Goal: Task Accomplishment & Management: Use online tool/utility

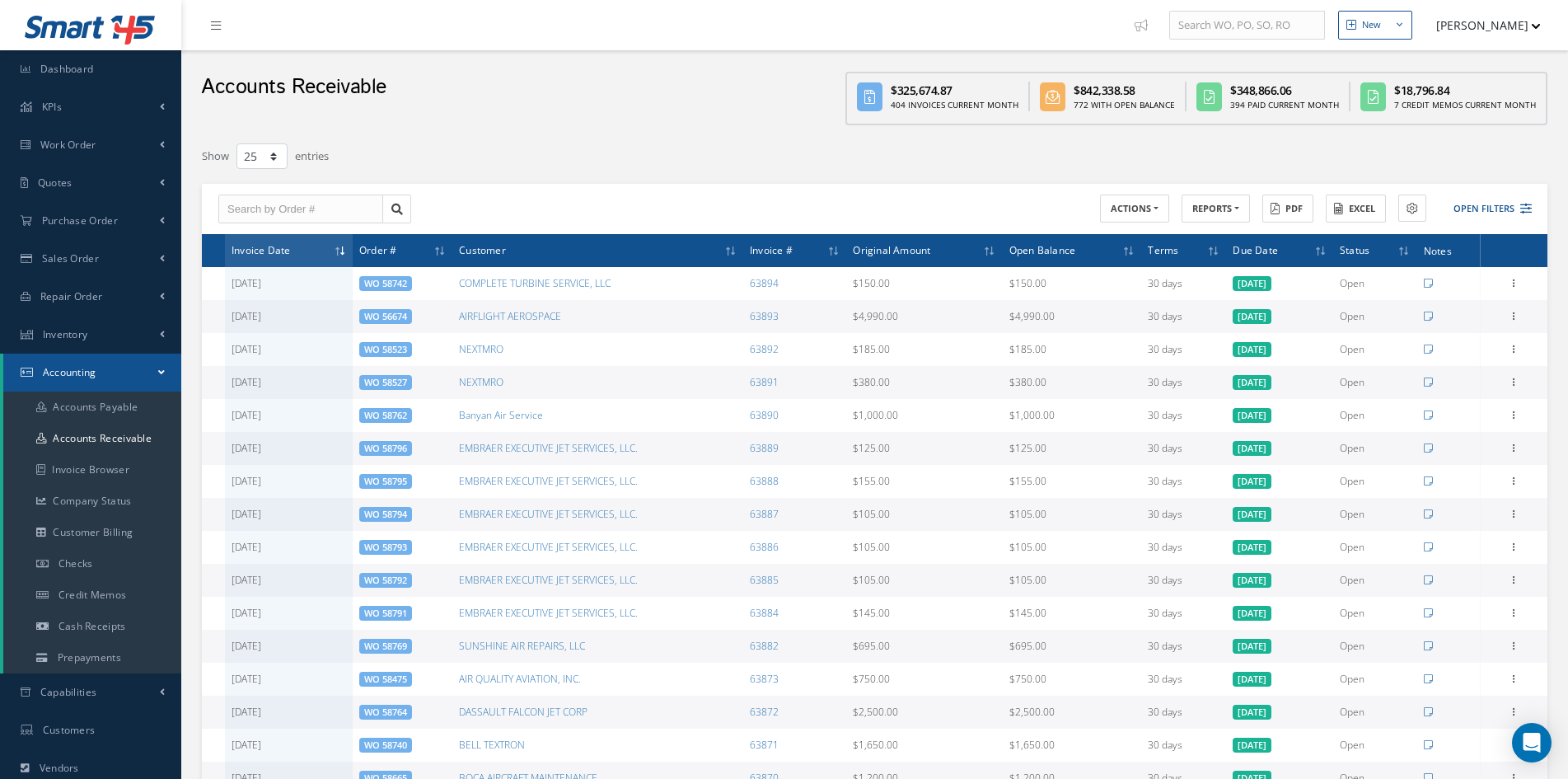
select select "25"
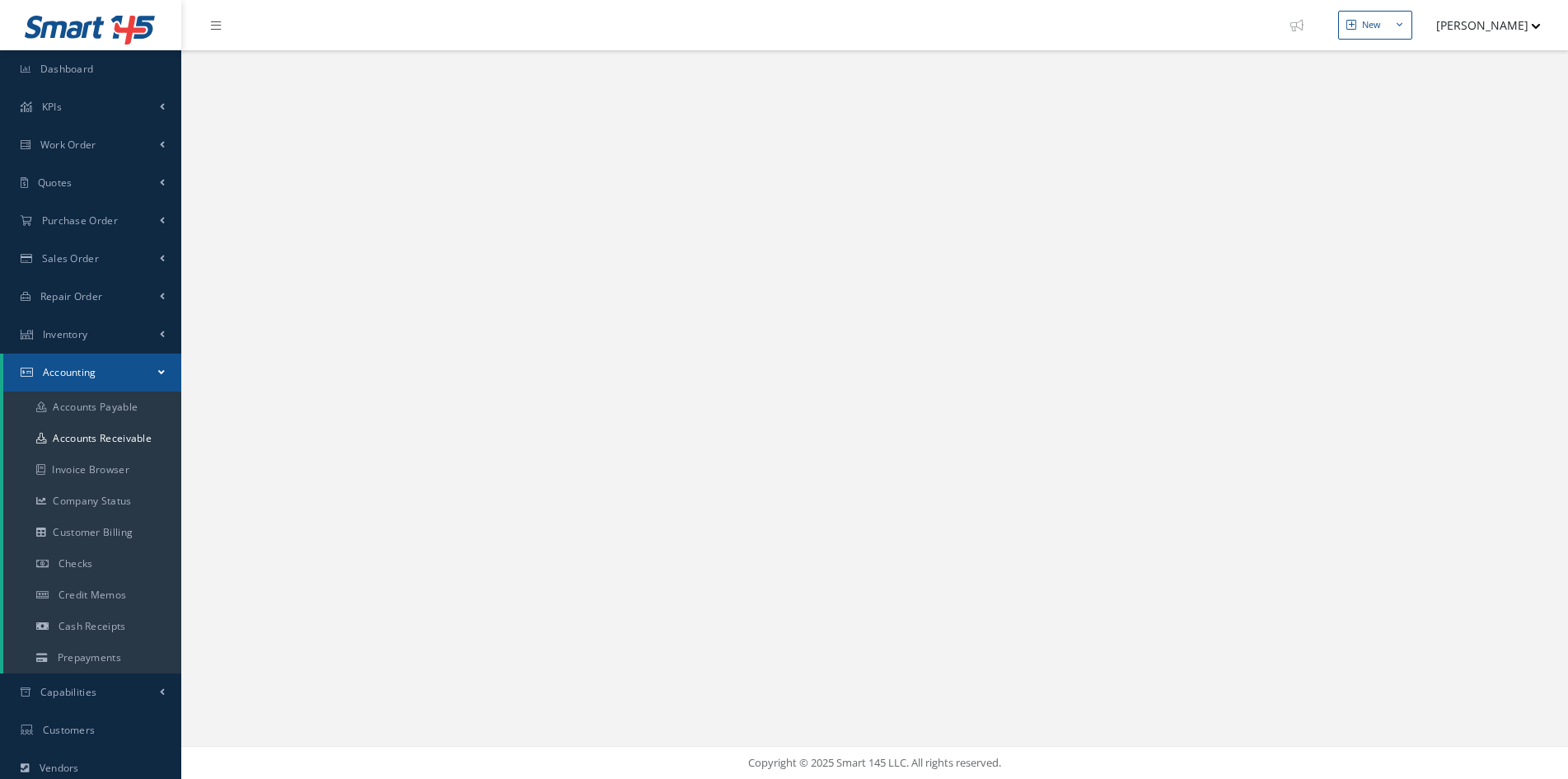
select select "25"
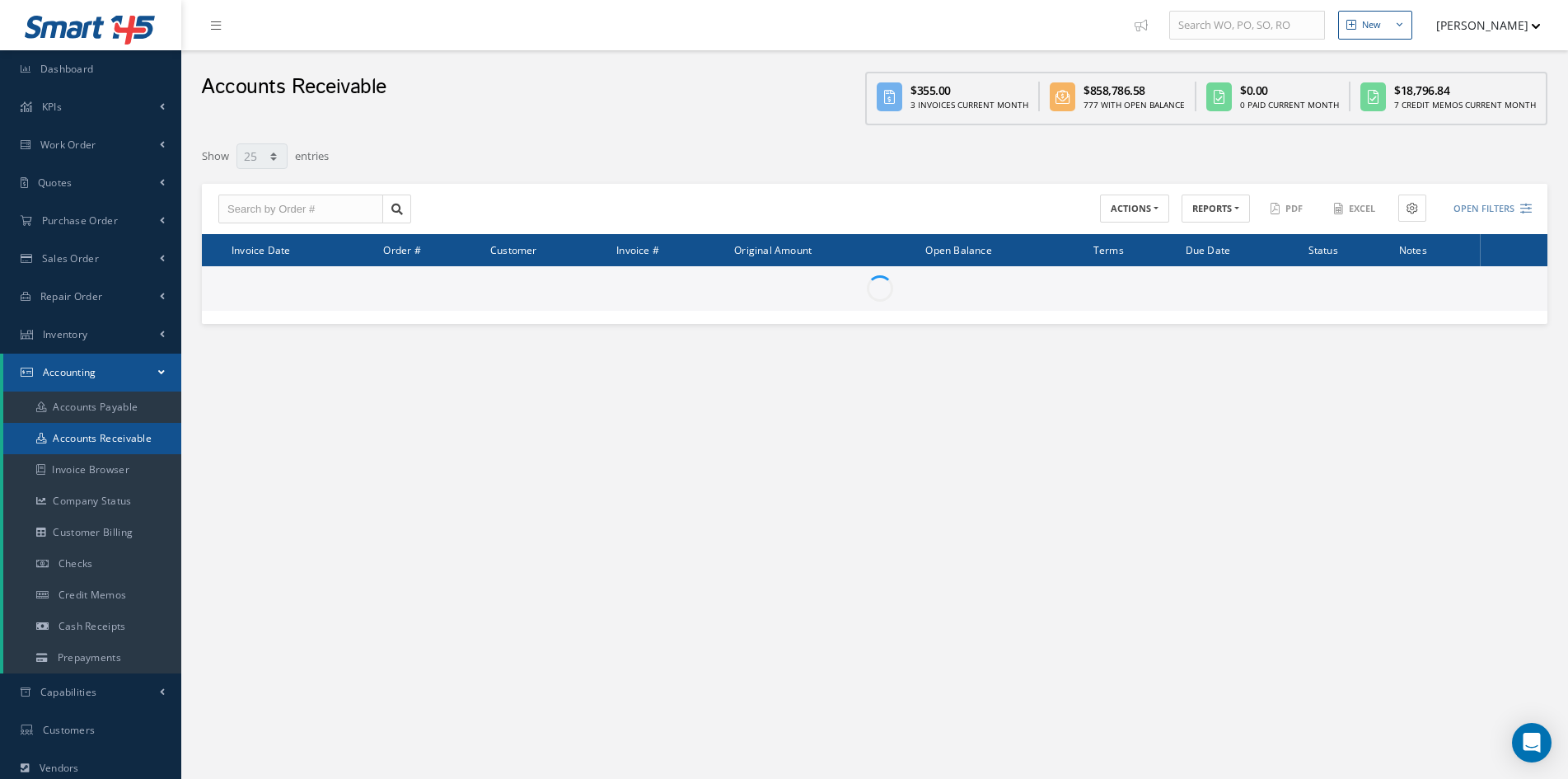
click at [99, 429] on link "Accounts Receivable" at bounding box center [92, 438] width 178 height 31
select select "25"
click at [1211, 211] on button "REPORTS" at bounding box center [1215, 209] width 68 height 29
click at [1212, 237] on link "A/R Aging" at bounding box center [1247, 237] width 132 height 23
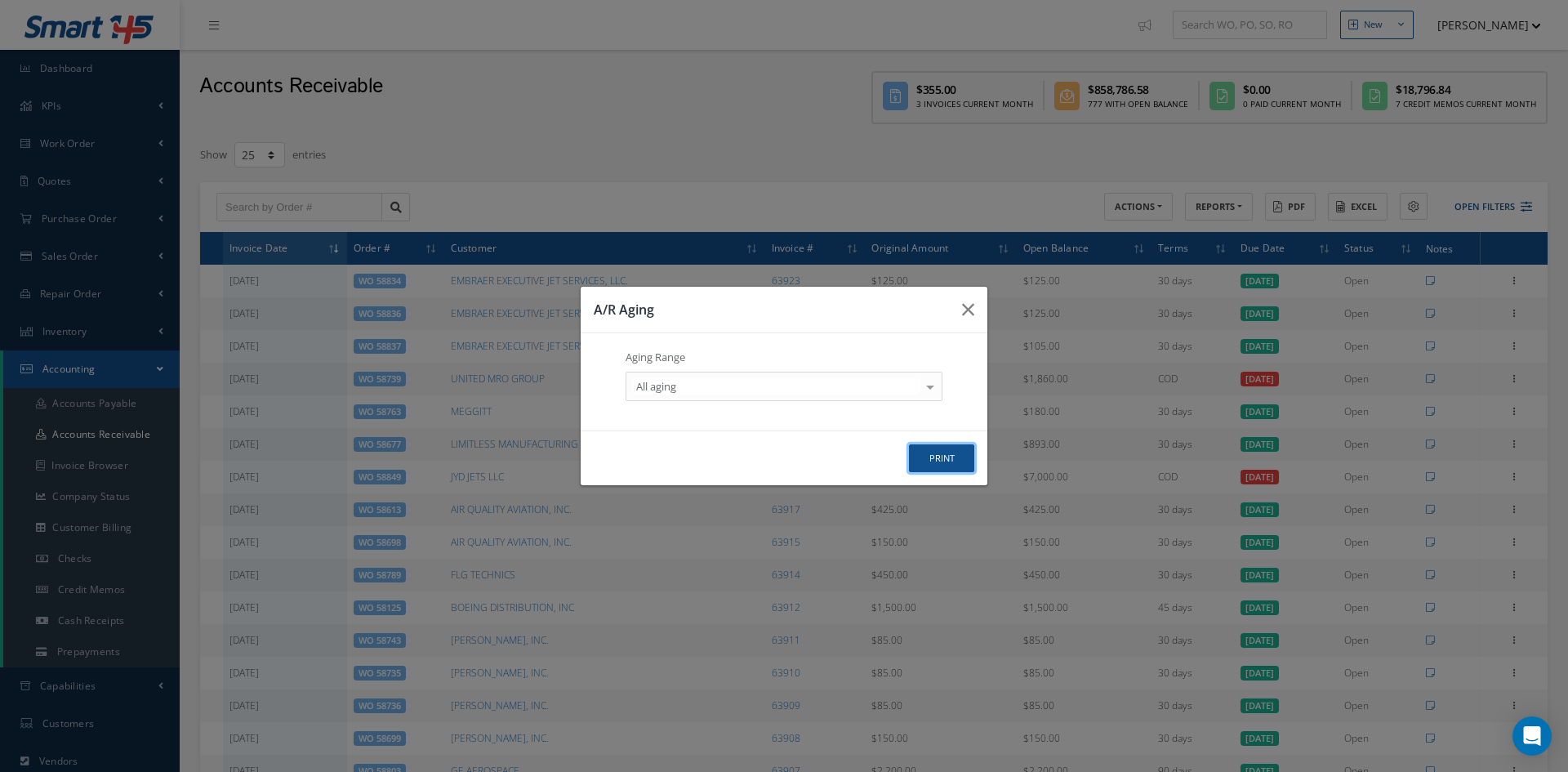
click at [964, 465] on button "print" at bounding box center [941, 459] width 65 height 28
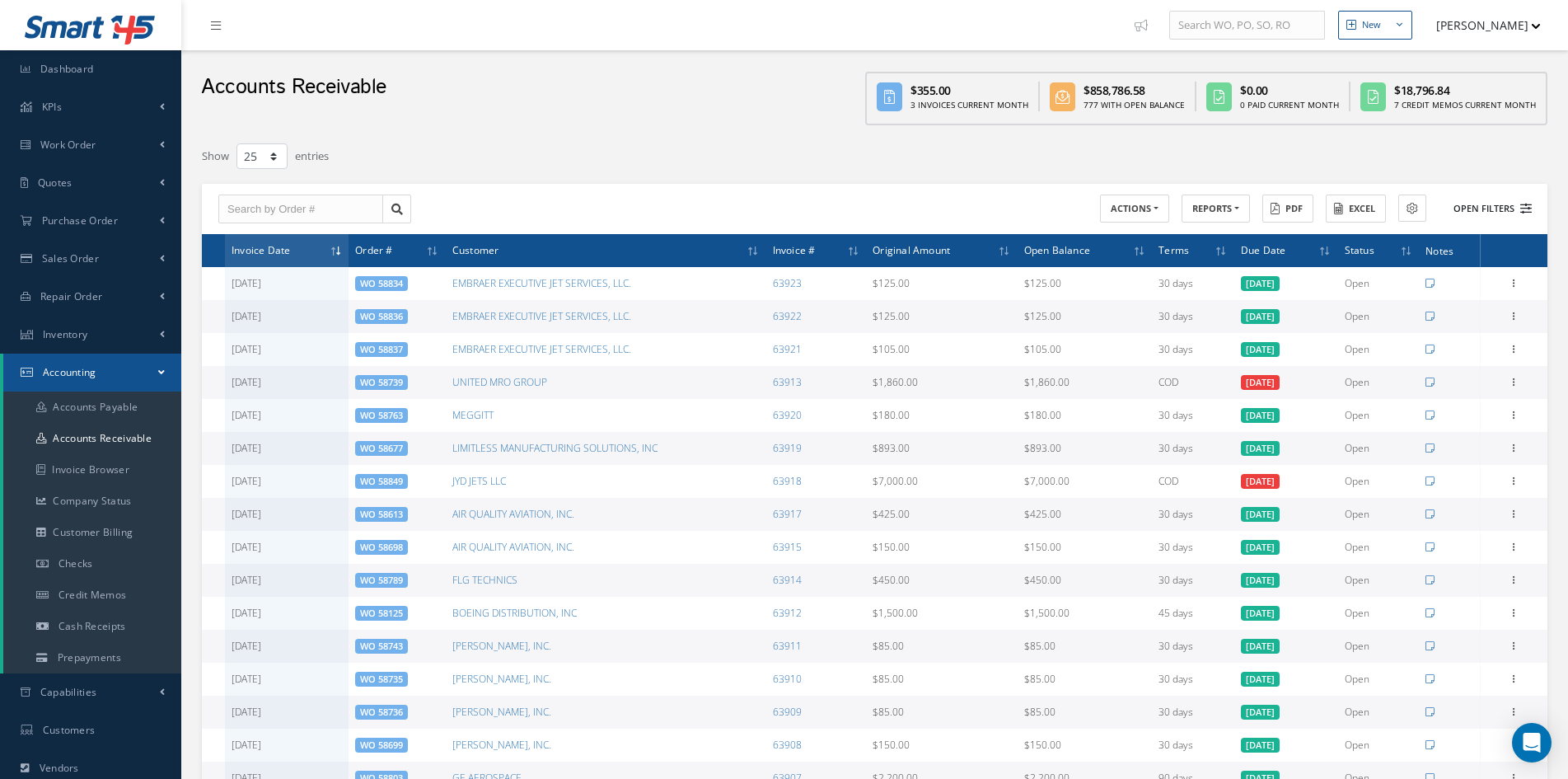
click at [1474, 210] on button "Open Filters" at bounding box center [1485, 208] width 93 height 27
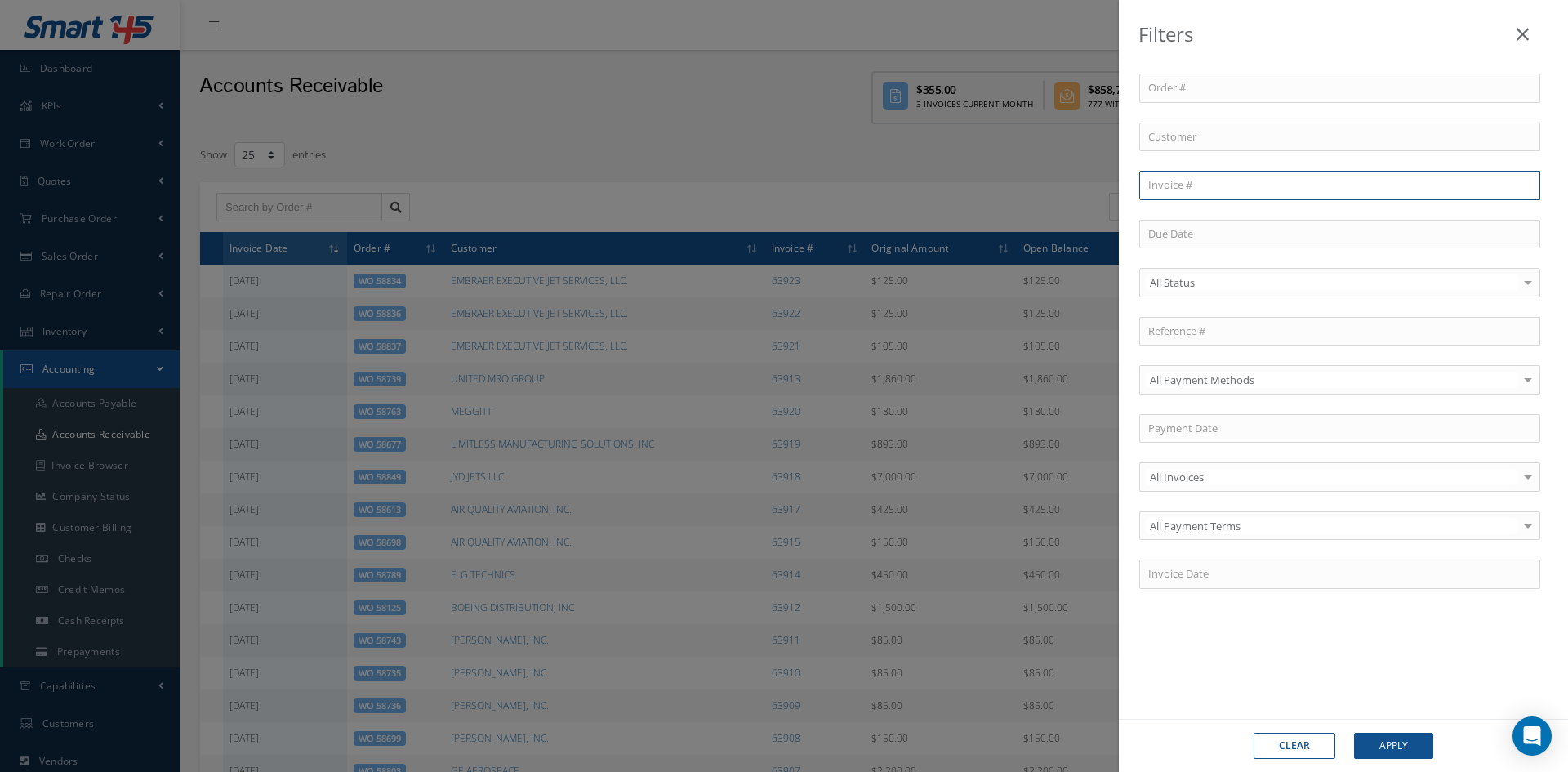
click at [1245, 182] on input "text" at bounding box center [1339, 185] width 401 height 29
type input "62098"
click at [1353, 732] on button "Apply" at bounding box center [1393, 745] width 79 height 26
